Goal: Transaction & Acquisition: Purchase product/service

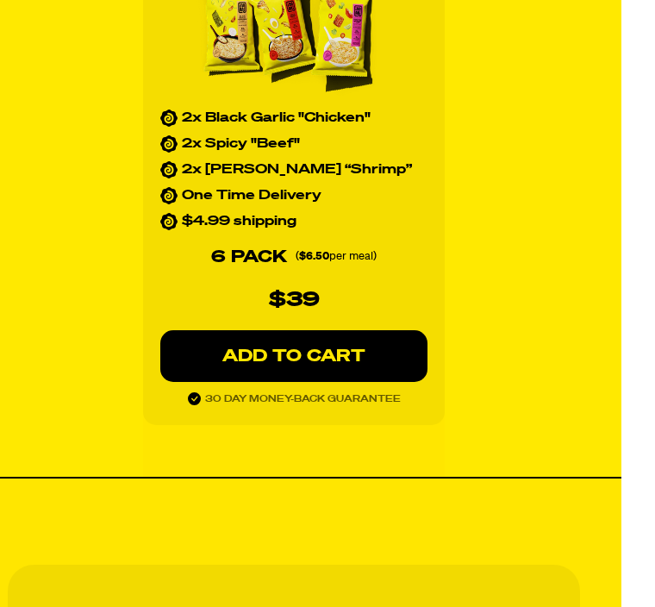
scroll to position [2739, 34]
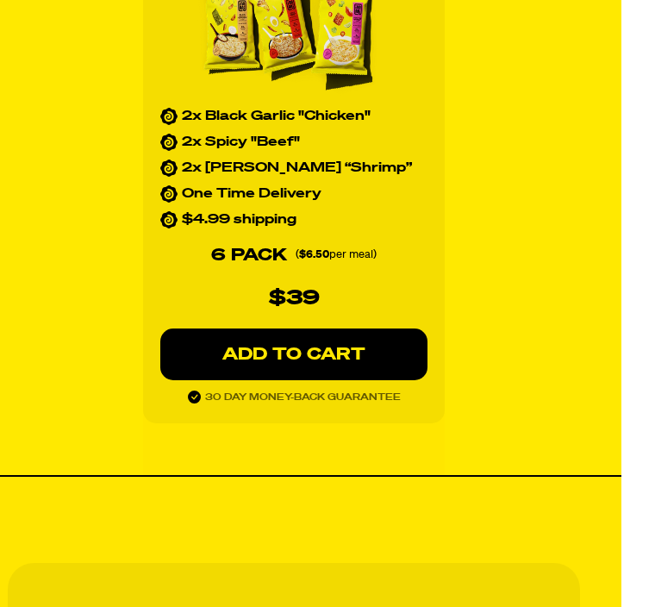
click at [374, 357] on p "ADD TO CART" at bounding box center [294, 354] width 198 height 17
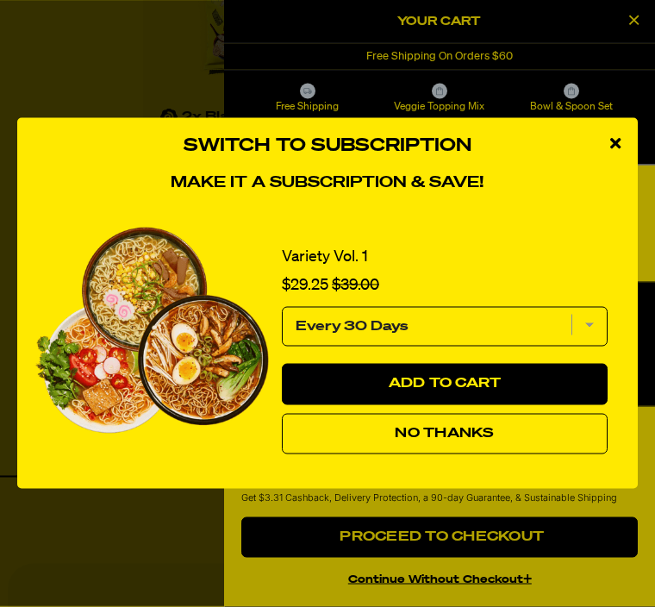
scroll to position [2740, 34]
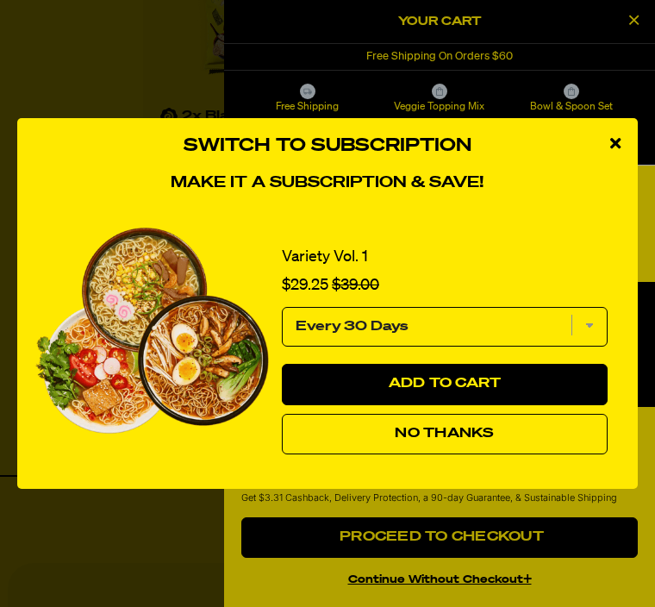
click at [476, 440] on span "No Thanks" at bounding box center [444, 434] width 99 height 14
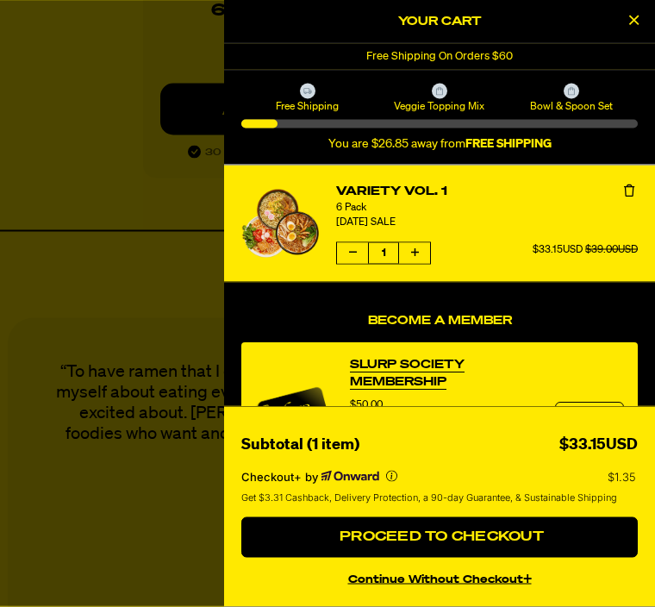
scroll to position [2987, 34]
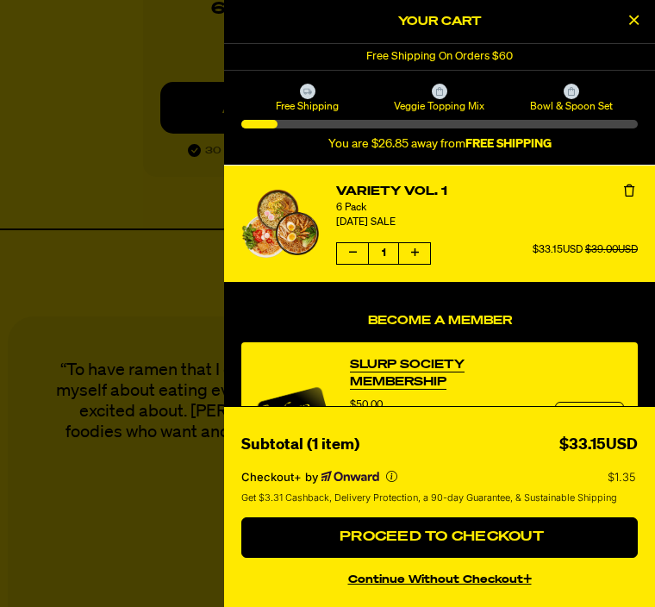
click at [476, 589] on button "continue without Checkout+" at bounding box center [439, 576] width 396 height 25
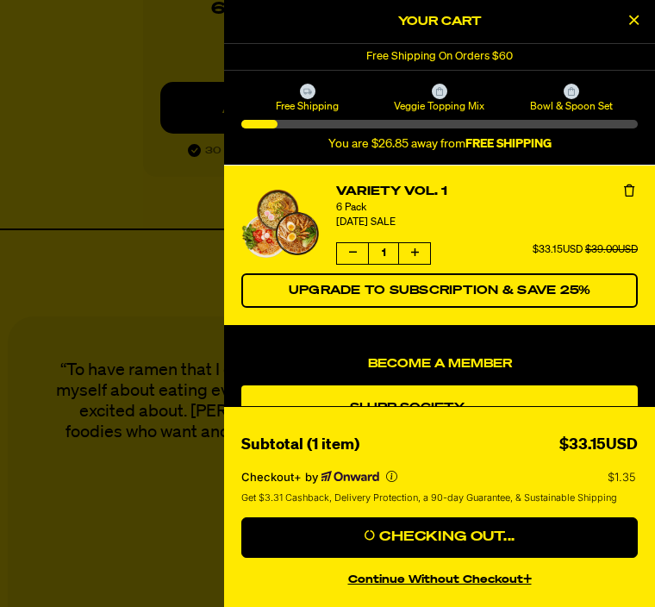
scroll to position [3043, 34]
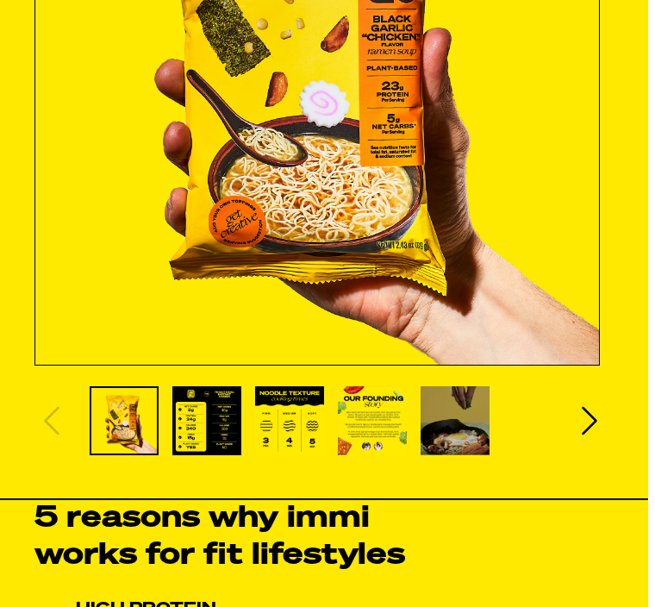
scroll to position [537, 6]
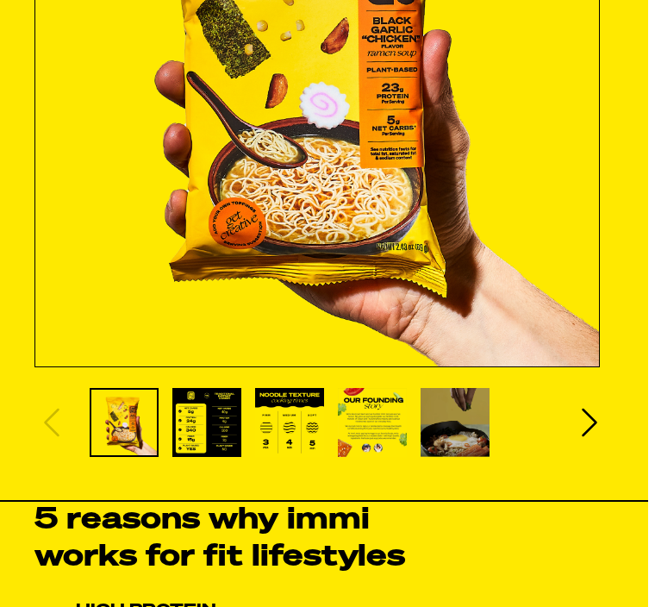
click at [591, 427] on icon "Next slide" at bounding box center [590, 422] width 16 height 28
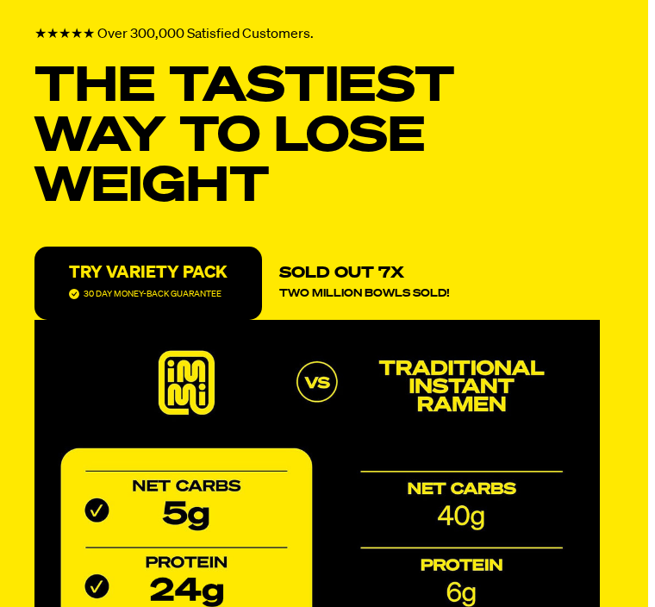
scroll to position [0, 6]
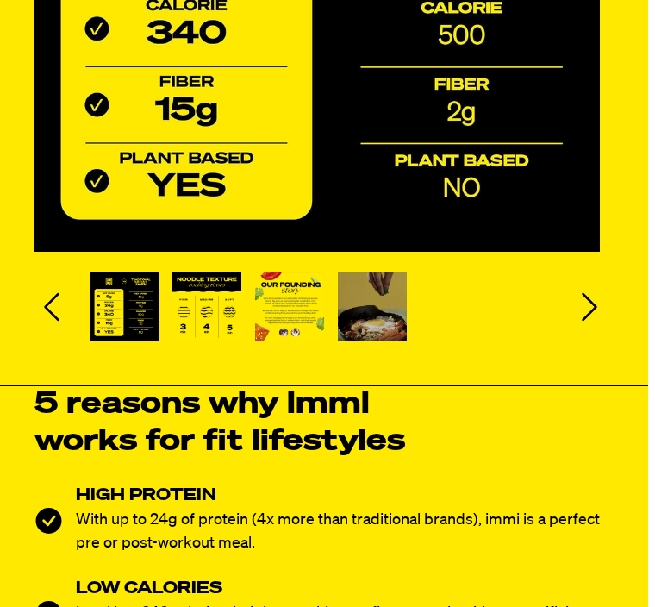
click at [601, 309] on icon "Next slide" at bounding box center [590, 307] width 34 height 34
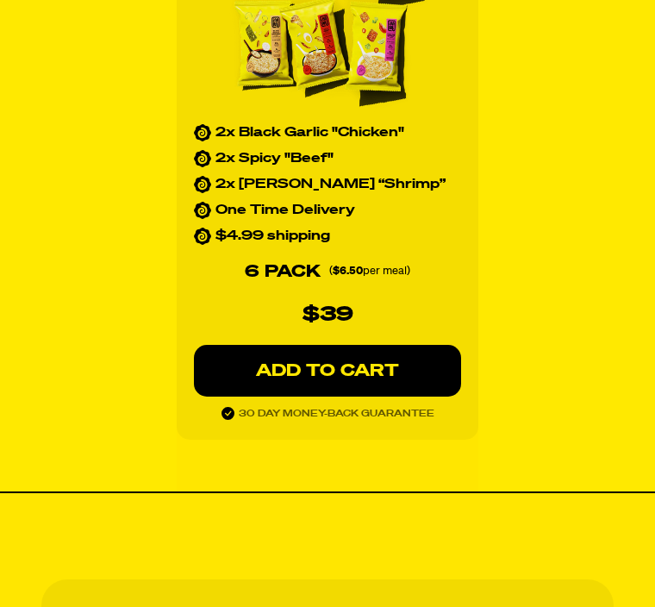
scroll to position [2724, 0]
click at [389, 364] on p "ADD TO CART" at bounding box center [327, 370] width 198 height 17
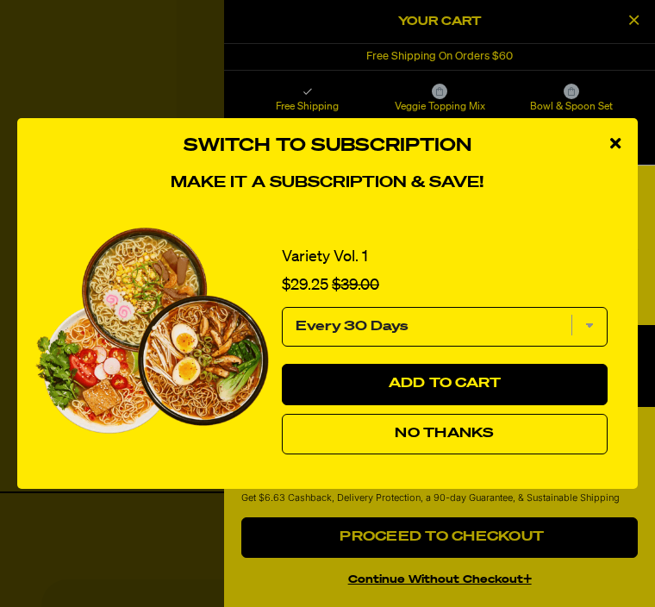
click at [269, 359] on img "1 of 1" at bounding box center [151, 330] width 234 height 206
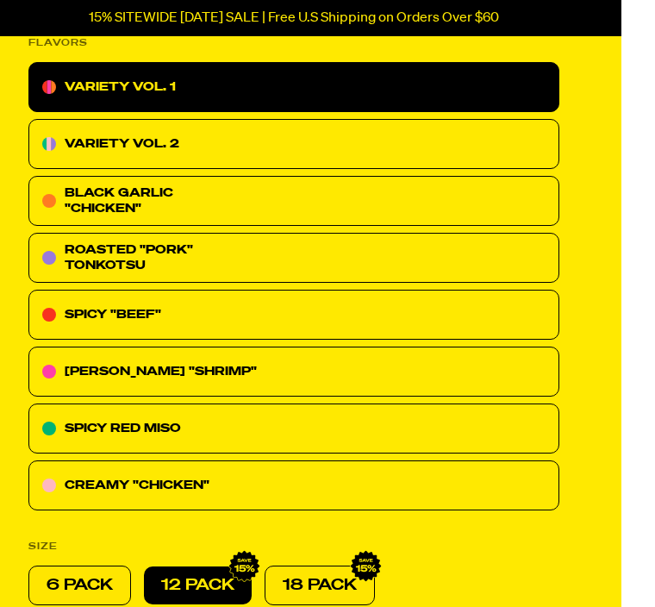
radio input "true"
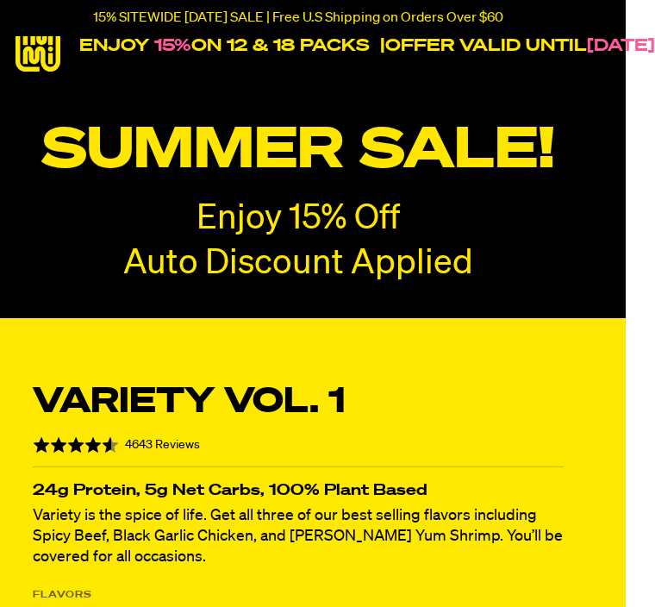
scroll to position [0, 29]
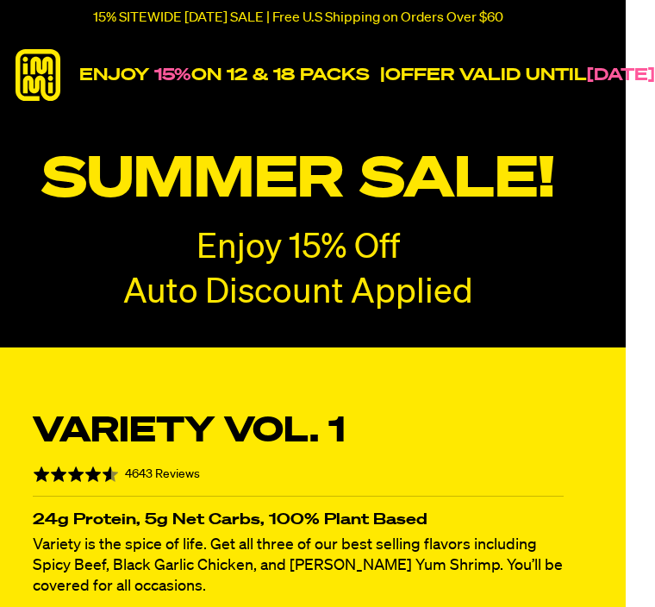
click at [501, 241] on div "SUMMER SALE! Enjoy 15% Off Auto Discount Applied" at bounding box center [298, 230] width 655 height 232
click at [505, 239] on div "SUMMER SALE! Enjoy 15% Off Auto Discount Applied" at bounding box center [298, 230] width 655 height 232
click at [514, 210] on p "SUMMER SALE!" at bounding box center [298, 180] width 622 height 65
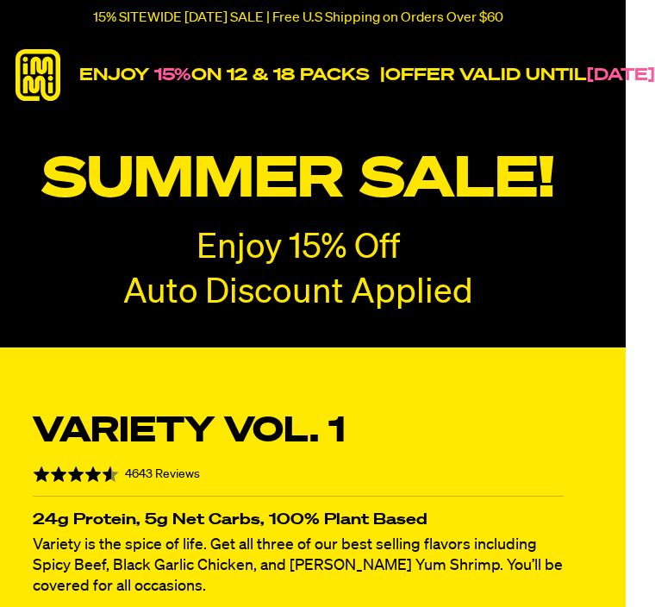
click at [508, 206] on p "SUMMER SALE!" at bounding box center [298, 180] width 622 height 65
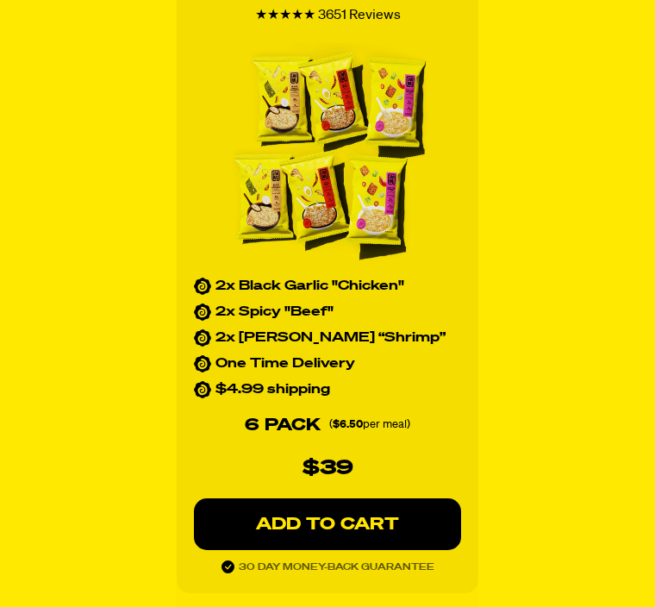
scroll to position [2563, 0]
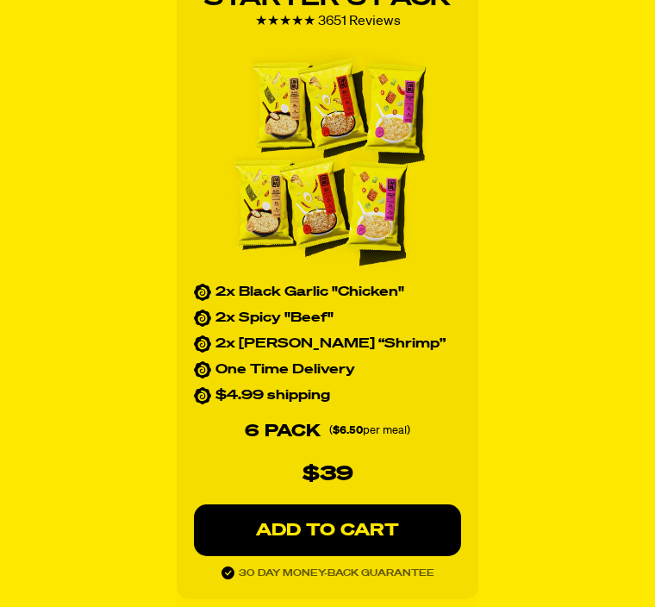
click at [342, 523] on p "ADD TO CART" at bounding box center [327, 530] width 198 height 17
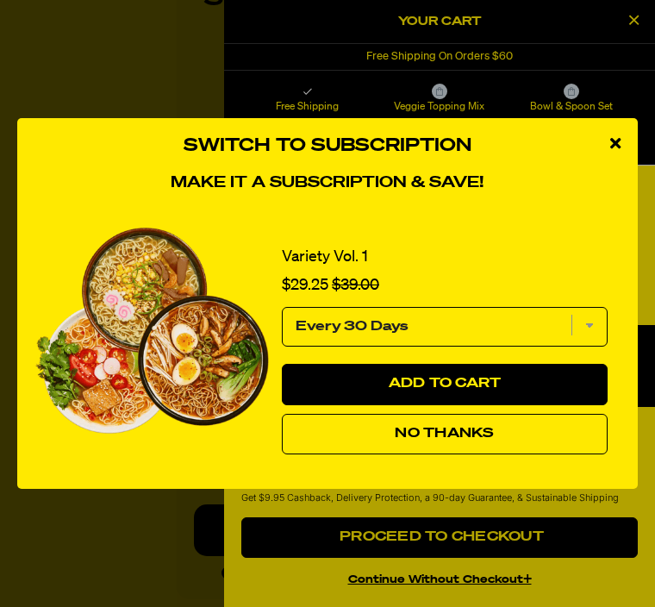
click at [459, 433] on span "No Thanks" at bounding box center [444, 434] width 99 height 14
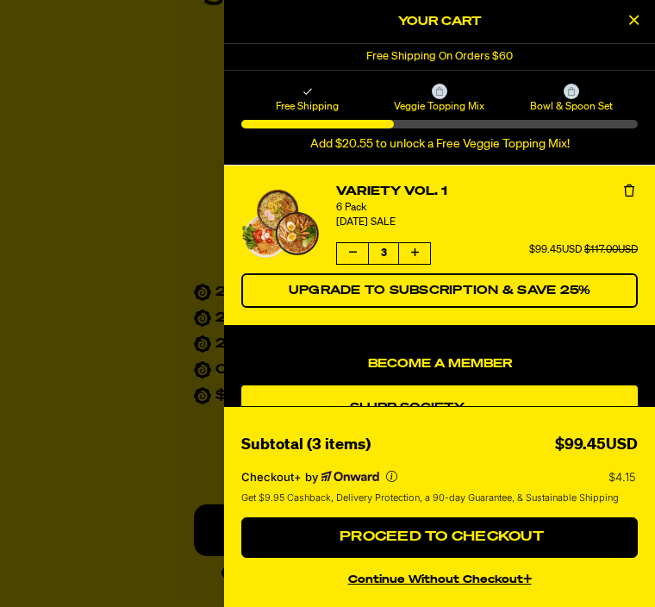
click at [361, 254] on button "Decrease quantity of Variety Vol. 1" at bounding box center [352, 253] width 31 height 21
click at [355, 256] on icon "Decrease quantity of Variety Vol. 1" at bounding box center [353, 252] width 8 height 10
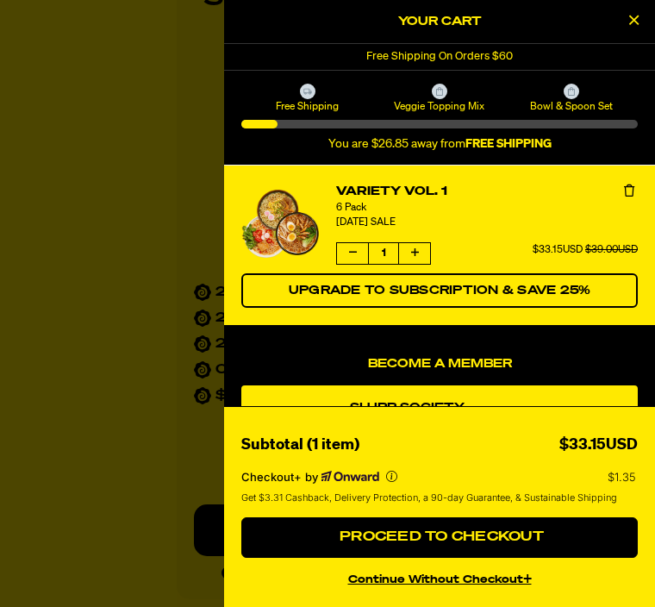
click at [371, 539] on span "Proceed to Checkout" at bounding box center [439, 537] width 209 height 14
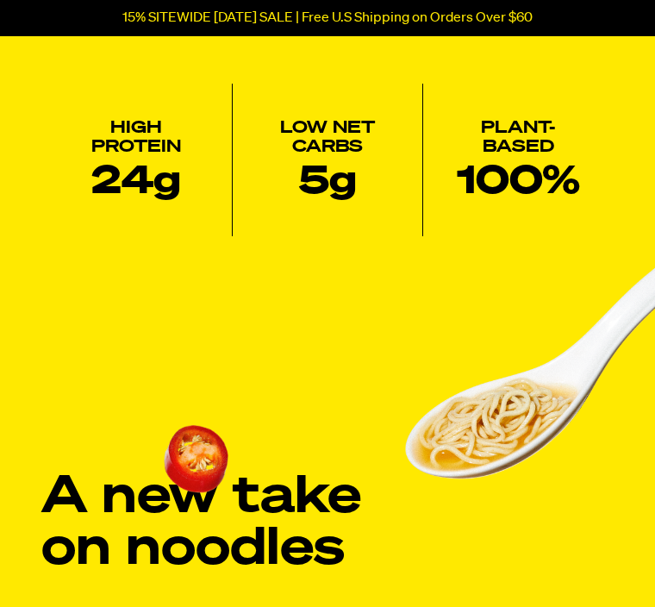
scroll to position [840, 0]
